Goal: Check status: Check status

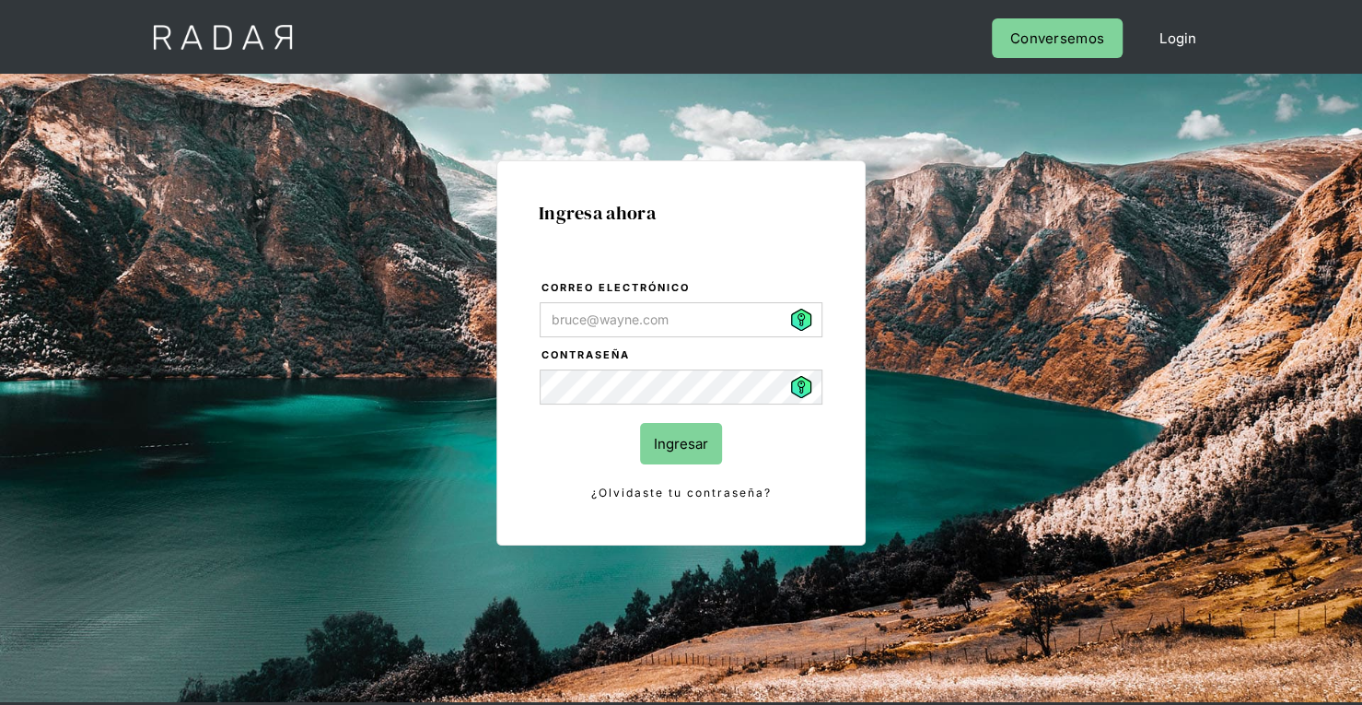
type input "[PERSON_NAME][EMAIL_ADDRESS][PERSON_NAME][DOMAIN_NAME]"
click at [680, 443] on input "Ingresar" at bounding box center [681, 443] width 82 height 41
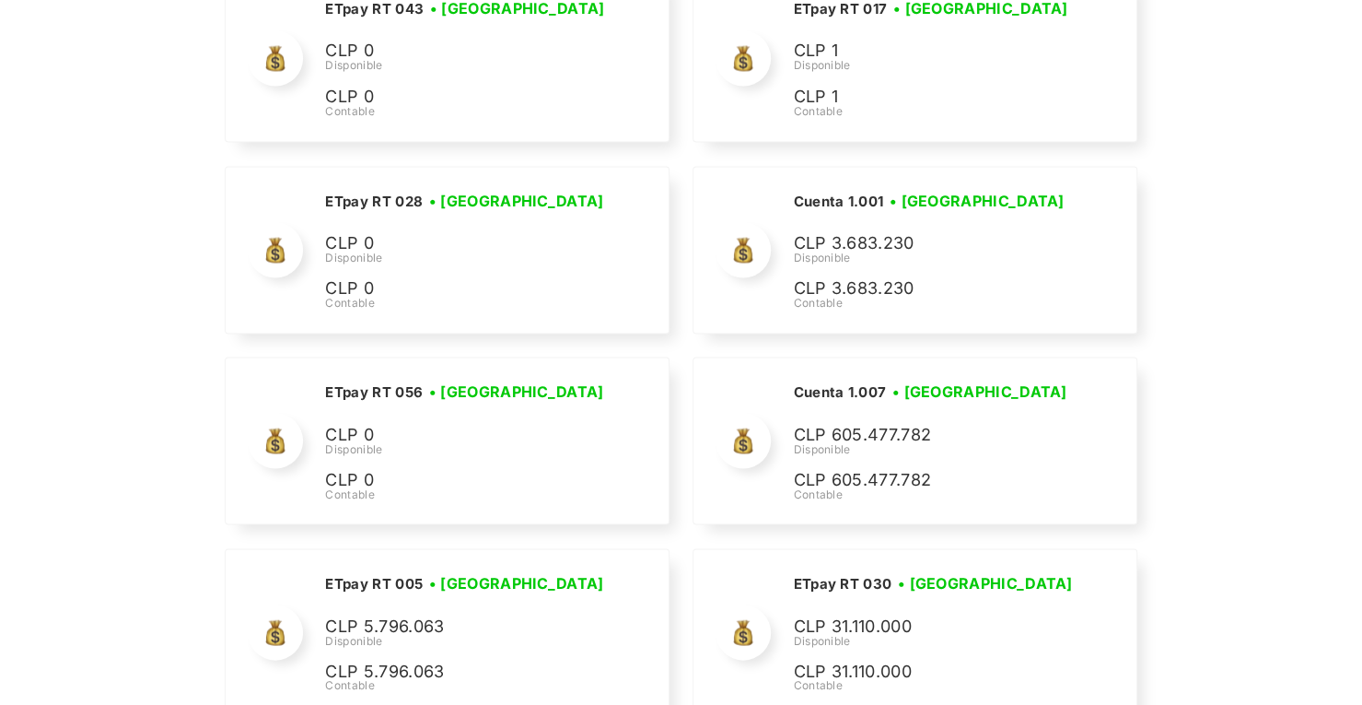
scroll to position [6009, 0]
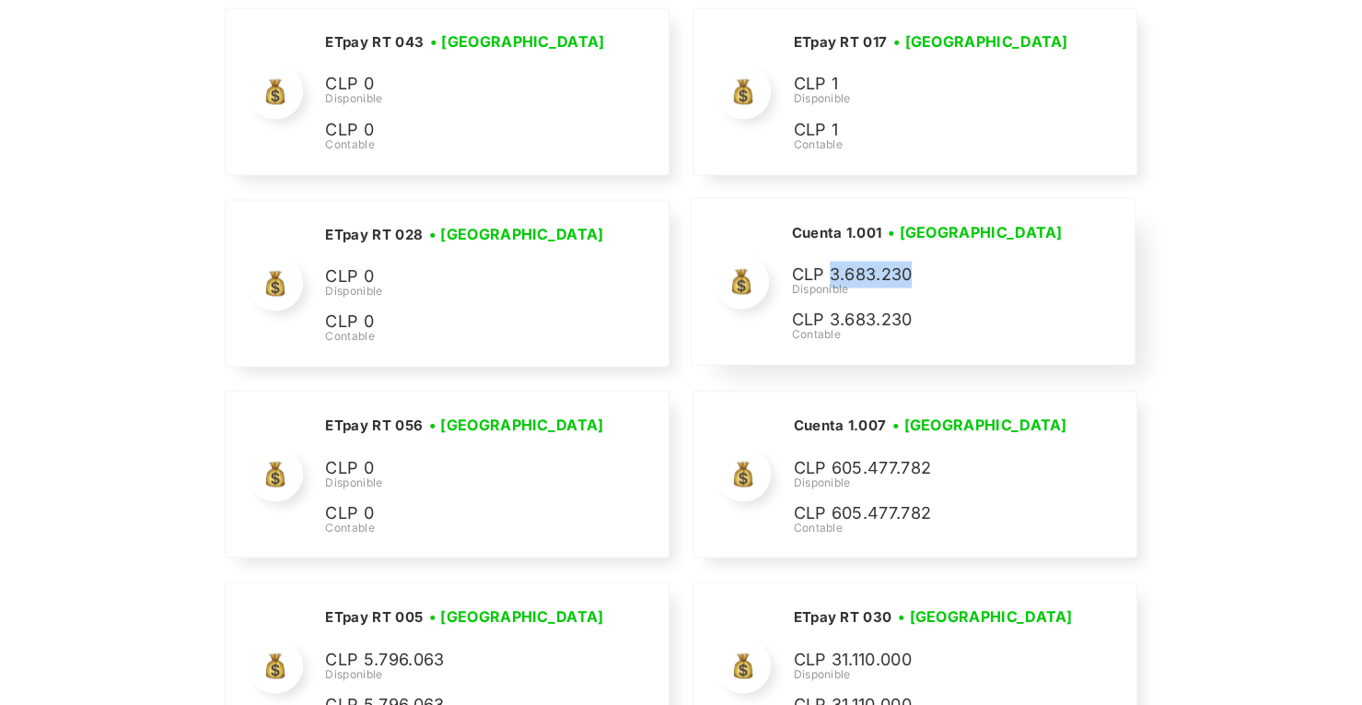
drag, startPoint x: 917, startPoint y: 251, endPoint x: 831, endPoint y: 257, distance: 86.8
click at [831, 261] on p "CLP 3.683.230" at bounding box center [929, 274] width 276 height 27
copy p "3.683.230"
